Goal: Information Seeking & Learning: Learn about a topic

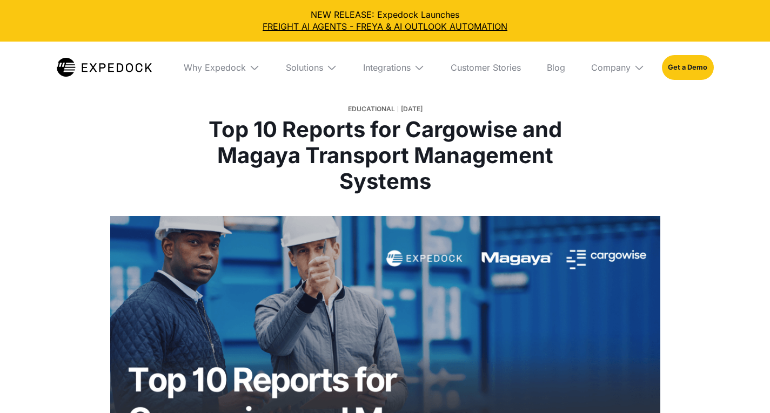
select select
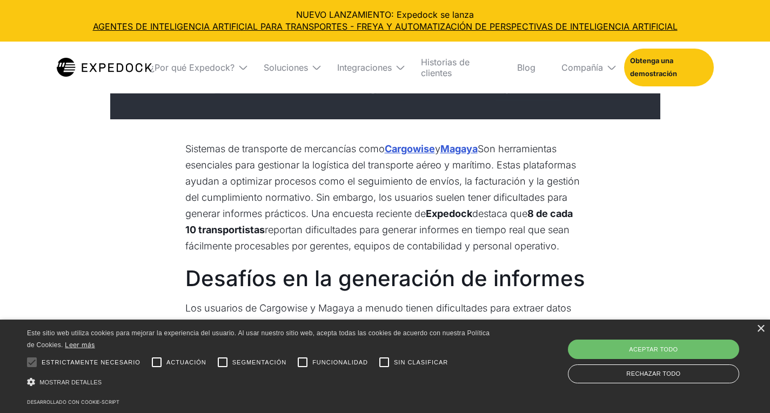
scroll to position [386, 0]
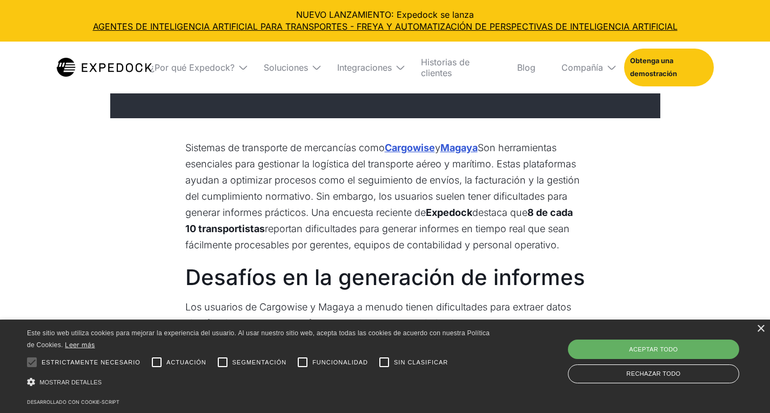
click at [619, 345] on div "Aceptar todo" at bounding box center [653, 349] width 171 height 19
checkbox input "true"
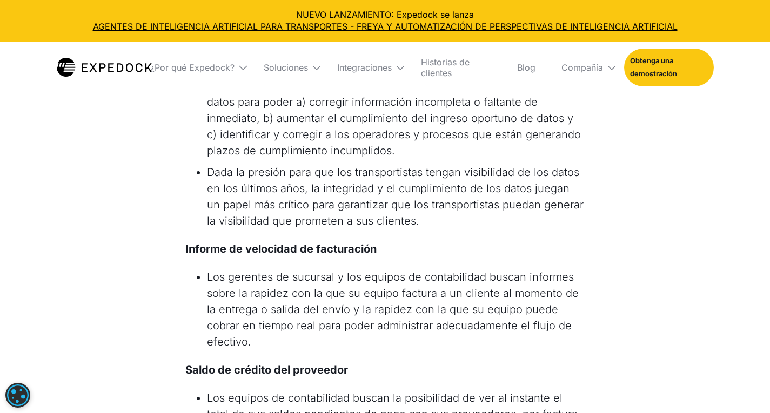
scroll to position [1264, 0]
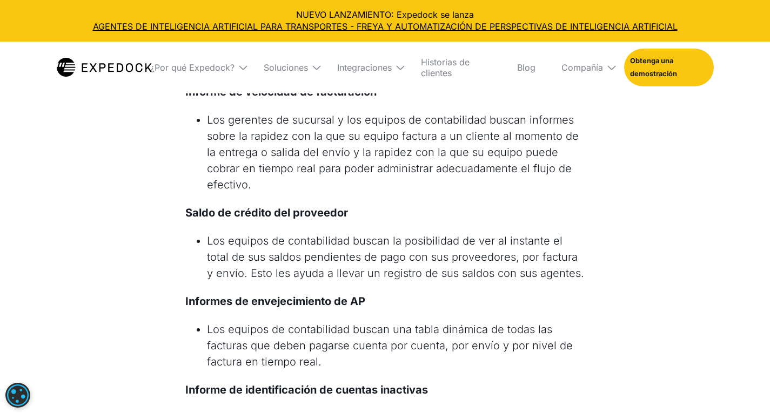
scroll to position [1422, 0]
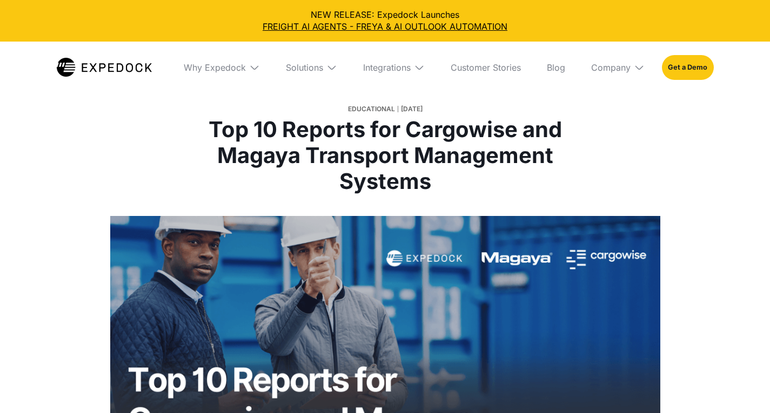
select select
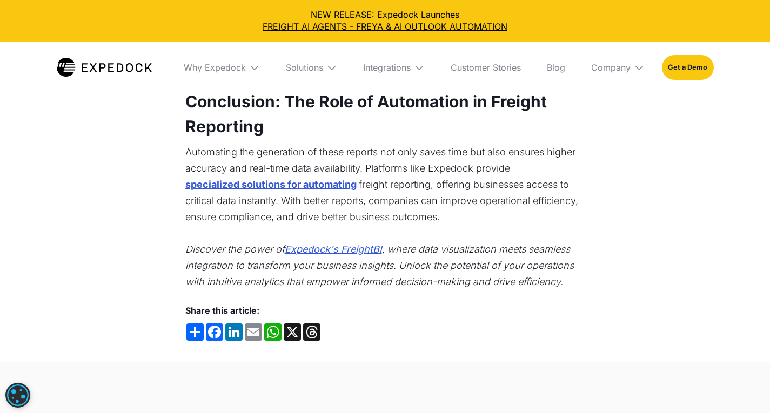
scroll to position [2187, 0]
